Goal: Information Seeking & Learning: Learn about a topic

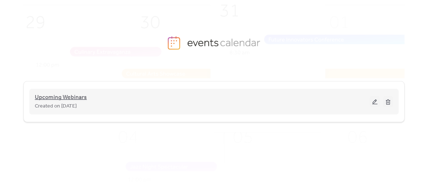
click at [53, 93] on span "Upcoming Webinars" at bounding box center [61, 97] width 52 height 9
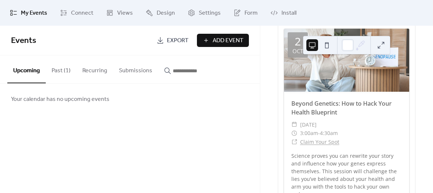
scroll to position [285, 0]
click at [299, 108] on link "Beyond Genetics: How to Hack Your Health Blueprint" at bounding box center [341, 107] width 100 height 17
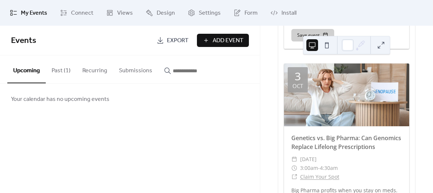
scroll to position [471, 0]
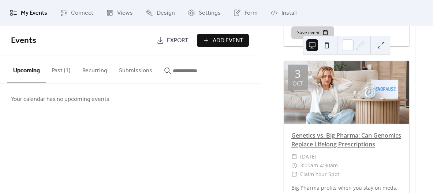
click at [340, 139] on link "Genetics vs. Big Pharma: Can Genomics Replace Lifelong Prescriptions" at bounding box center [346, 139] width 110 height 17
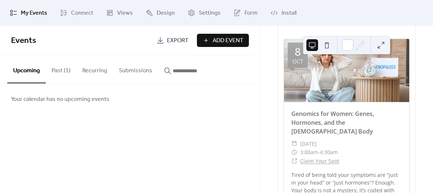
scroll to position [720, 0]
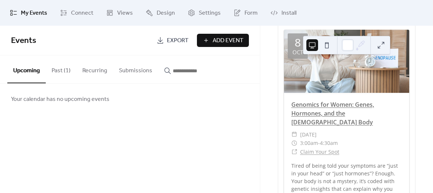
click at [320, 115] on link "Genomics for Women: Genes, Hormones, and the [DEMOGRAPHIC_DATA] Body" at bounding box center [332, 113] width 83 height 26
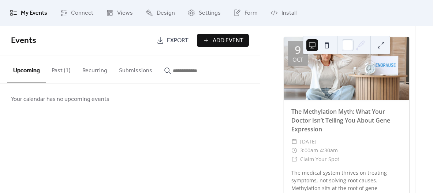
scroll to position [940, 0]
click at [297, 110] on link "The Methylation Myth: What Your Doctor Isn’t Telling You About Gene Expression" at bounding box center [340, 120] width 99 height 26
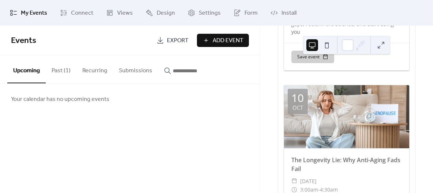
scroll to position [1127, 0]
click at [314, 156] on link "The Longevity Lie: Why Anti-Aging Fads Fail" at bounding box center [345, 164] width 109 height 17
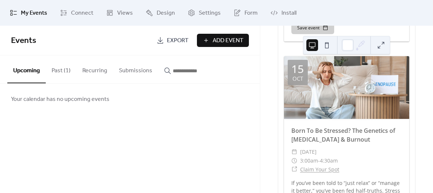
scroll to position [1381, 0]
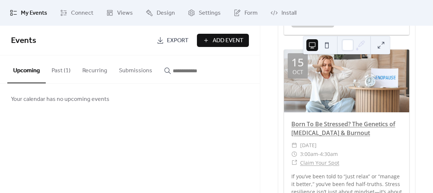
click at [331, 120] on link "Born To Be Stressed? The Genetics of [MEDICAL_DATA] & Burnout" at bounding box center [343, 128] width 104 height 17
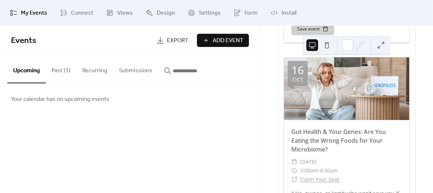
scroll to position [1608, 0]
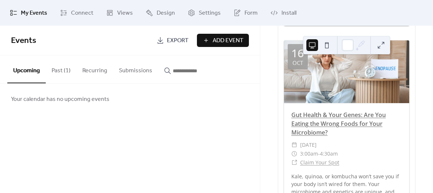
click at [321, 111] on link "Gut Health & Your Genes: Are You Eating the Wrong Foods for Your Microbiome?" at bounding box center [338, 124] width 94 height 26
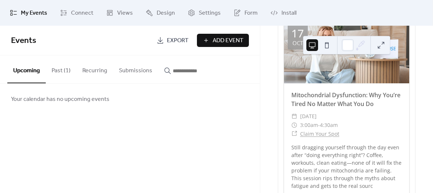
scroll to position [1851, 0]
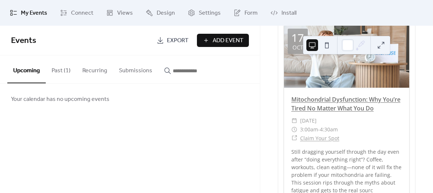
click at [311, 95] on link "Mitochondrial Dysfunction: Why You’re Tired No Matter What You Do" at bounding box center [345, 103] width 109 height 17
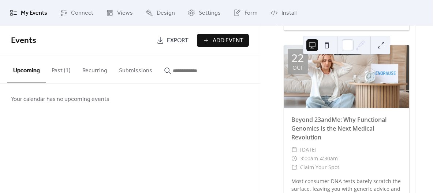
scroll to position [2050, 0]
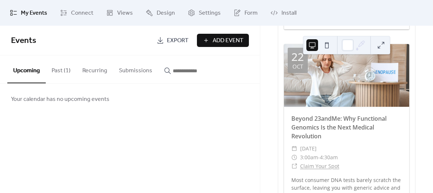
click at [314, 114] on span "Beyond 23andMe: Why Functional Genomics Is the Next Medical Revolution" at bounding box center [346, 127] width 111 height 26
click at [312, 114] on link "Beyond 23andMe: Why Functional Genomics Is the Next Medical Revolution" at bounding box center [338, 127] width 95 height 26
click at [294, 114] on link "Beyond 23andMe: Why Functional Genomics Is the Next Medical Revolution" at bounding box center [338, 127] width 95 height 26
click at [296, 114] on link "Beyond 23andMe: Why Functional Genomics Is the Next Medical Revolution" at bounding box center [338, 127] width 95 height 26
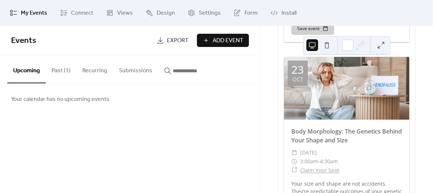
scroll to position [2272, 0]
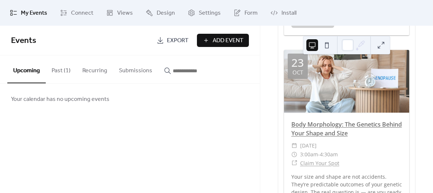
click at [335, 120] on link "Body Morphology: The Genetics Behind Your Shape and Size" at bounding box center [346, 128] width 111 height 17
